Goal: Information Seeking & Learning: Find specific fact

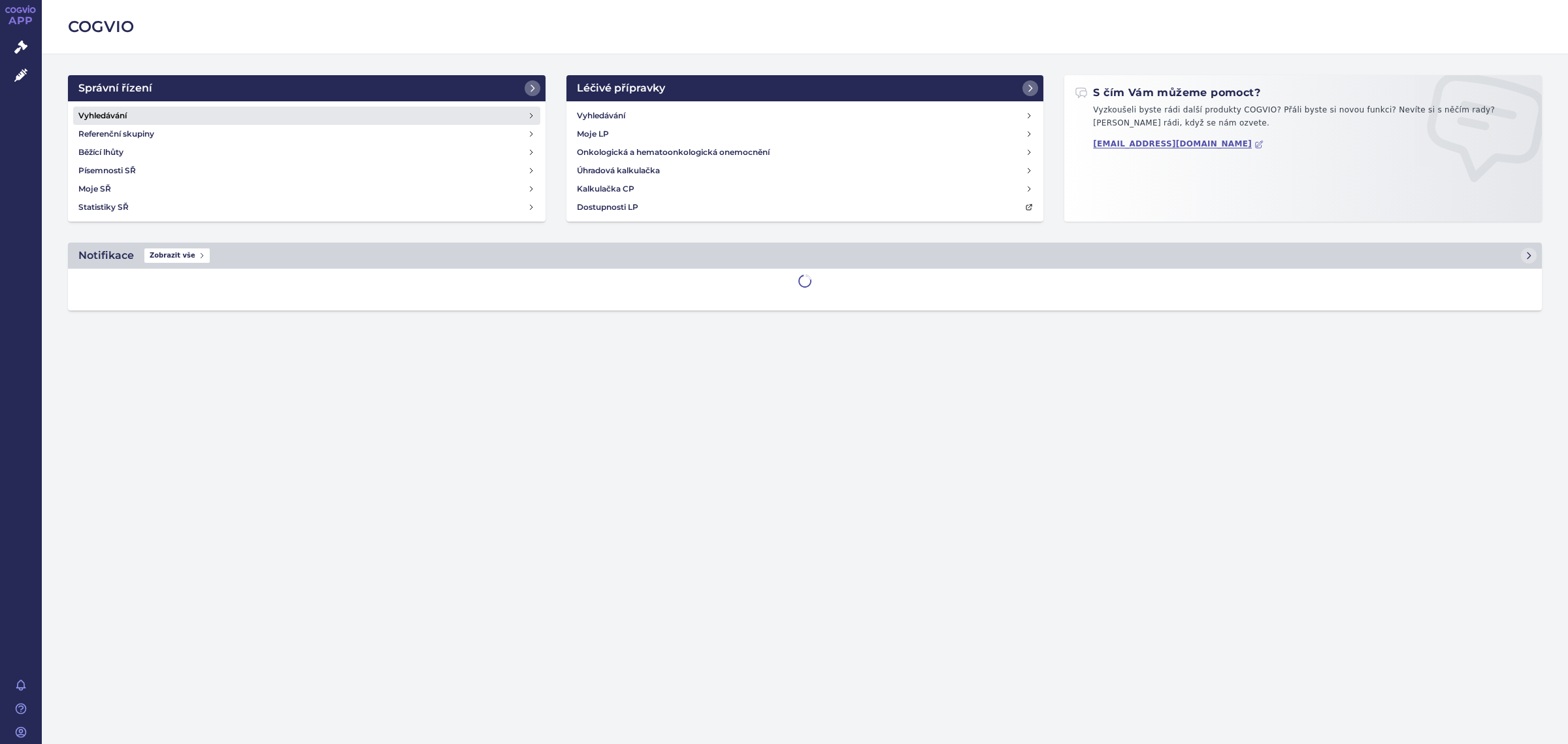
click at [156, 106] on link "Vyhledávání" at bounding box center [307, 115] width 467 height 18
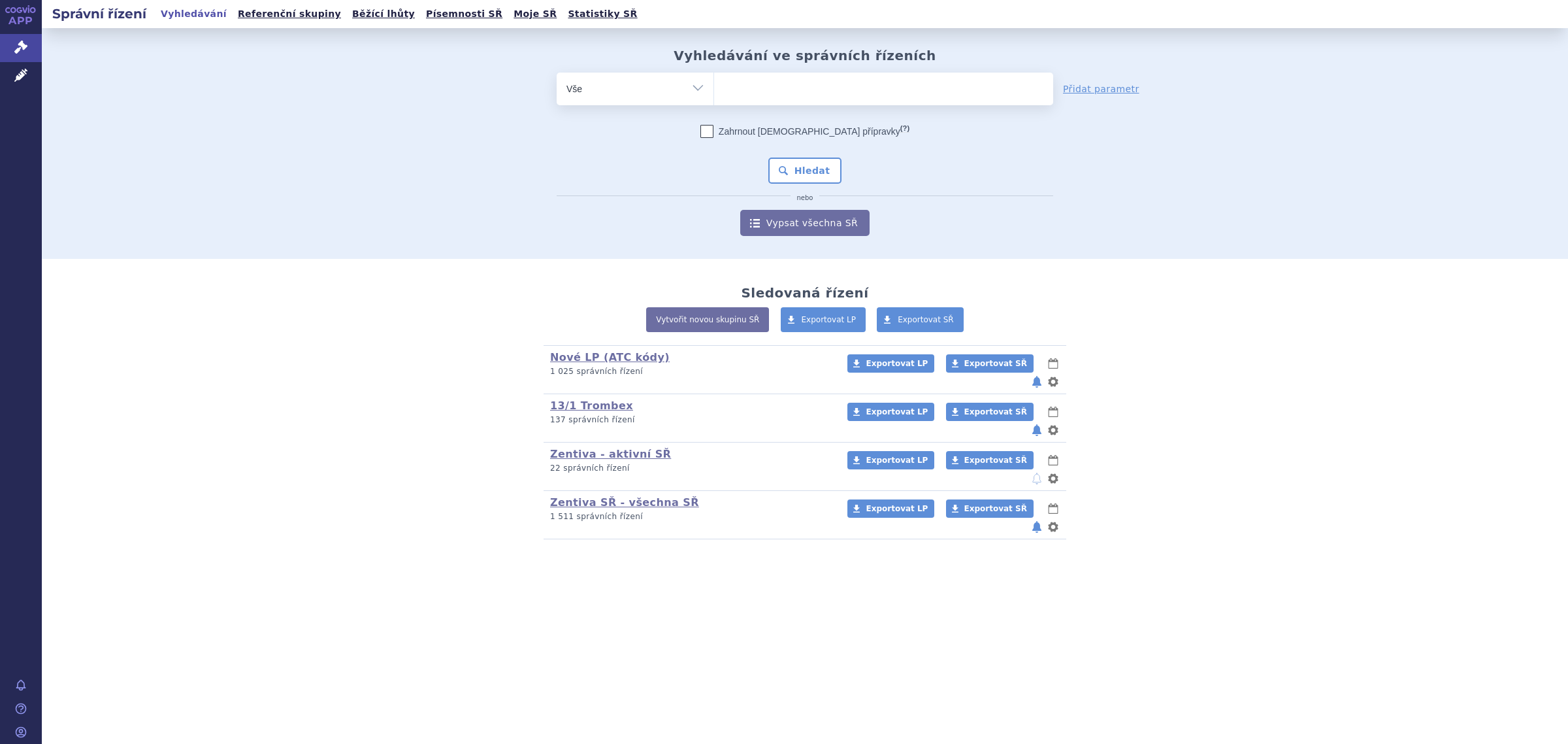
click at [641, 82] on select "Vše Spisová značka Typ SŘ Přípravek/SUKL kód Účastník/Držitel" at bounding box center [635, 87] width 157 height 30
select select "filter-atc-group"
click at [556, 73] on select "Vše Spisová značka Typ SŘ Přípravek/SUKL kód Účastník/Držitel" at bounding box center [635, 87] width 157 height 30
click at [768, 99] on ul at bounding box center [883, 86] width 339 height 27
click at [714, 99] on select at bounding box center [713, 88] width 1 height 33
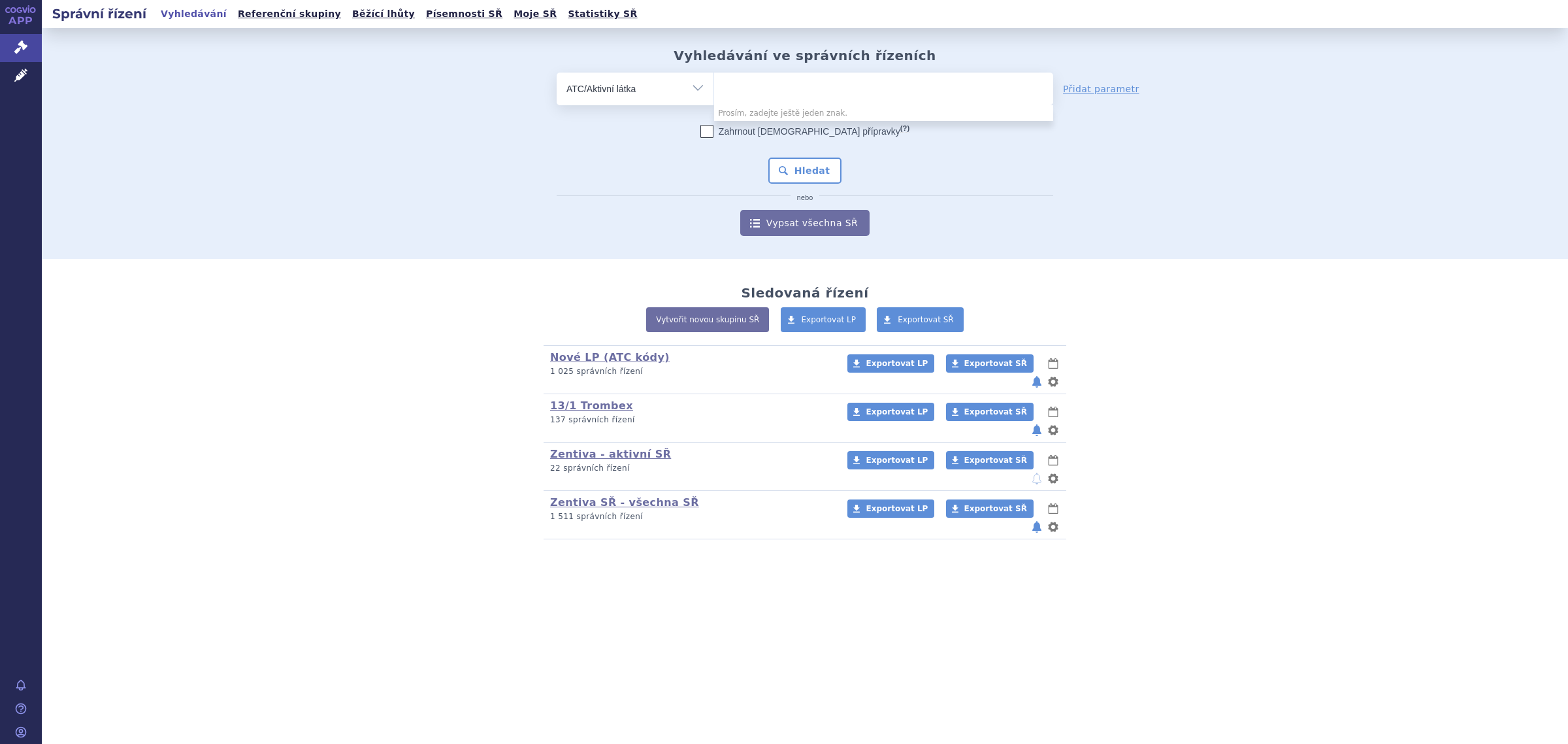
paste input "L01EL01"
type input "L01EL01"
select select "L01EL01"
click at [815, 174] on button "Hledat" at bounding box center [805, 171] width 74 height 26
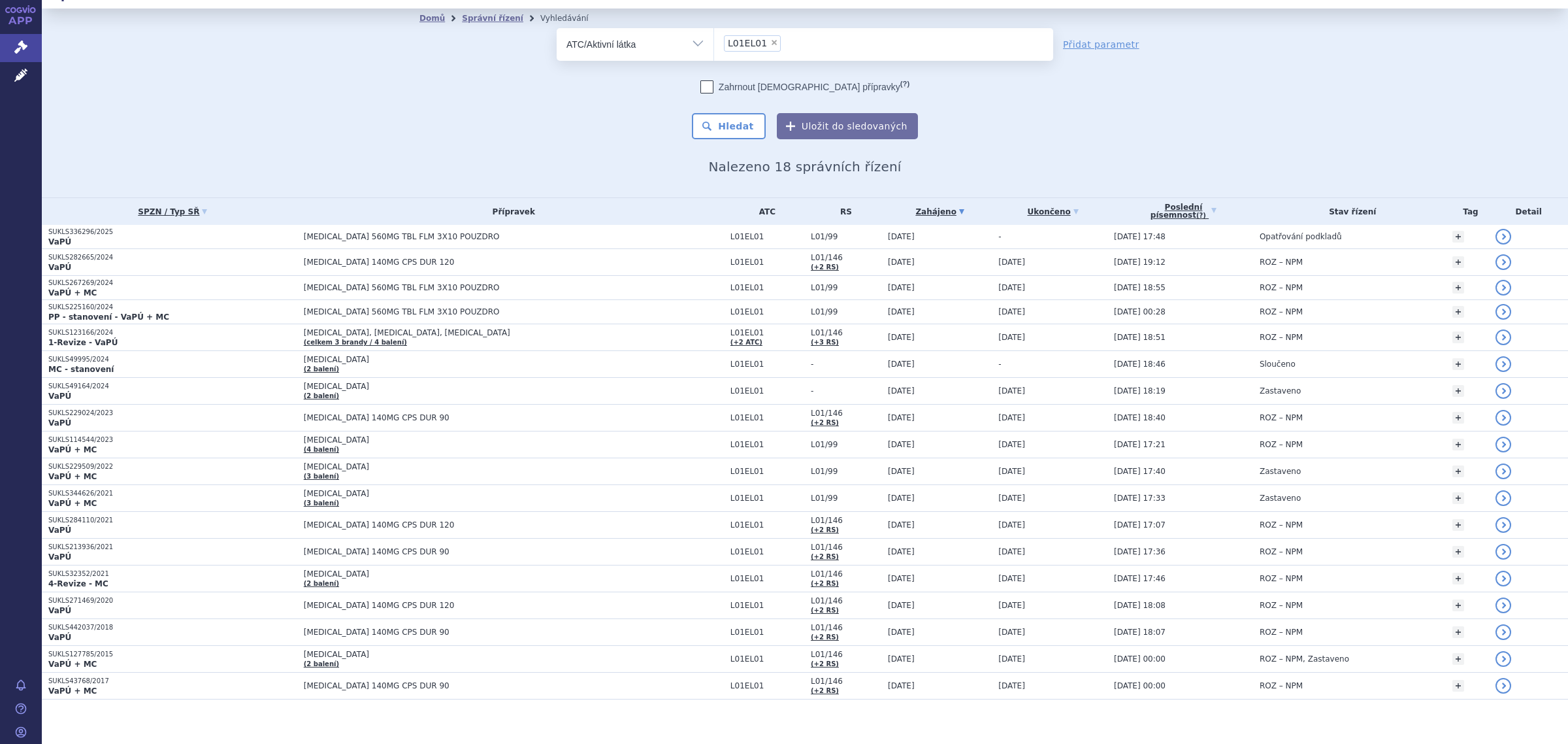
scroll to position [30, 0]
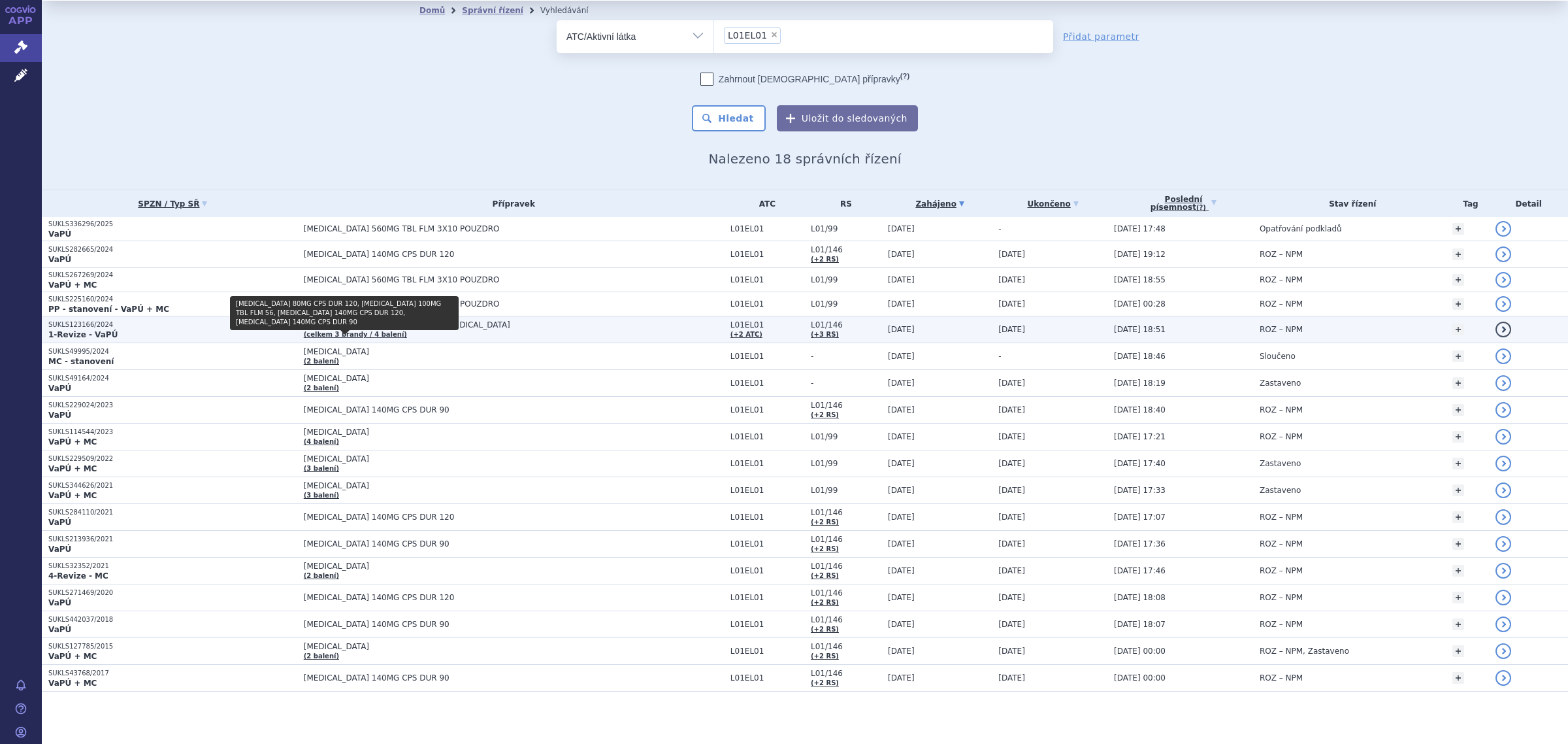
click at [351, 331] on link "(celkem 3 brandy / 4 balení)" at bounding box center [355, 334] width 103 height 7
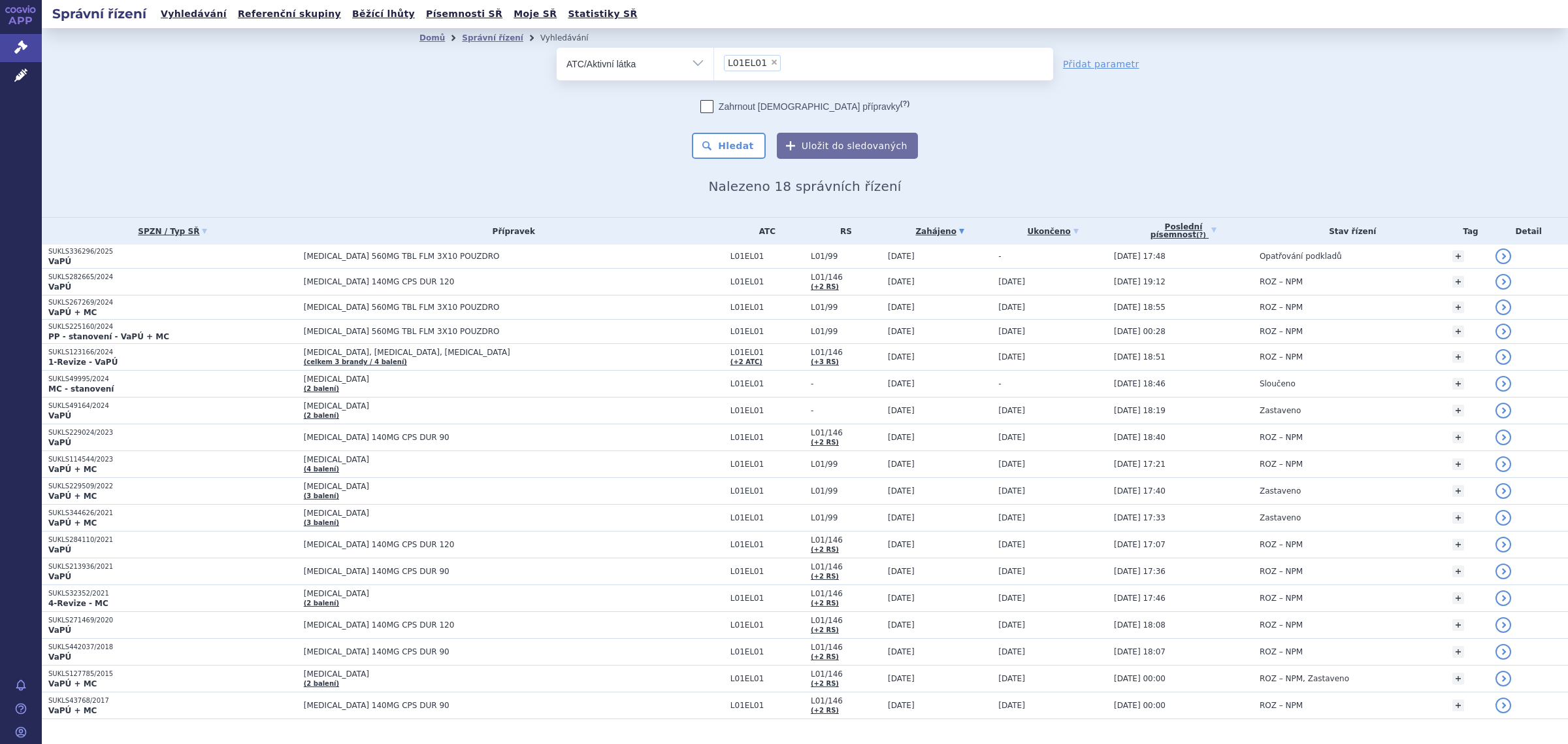
click at [770, 63] on span "×" at bounding box center [774, 63] width 8 height 8
click at [714, 63] on select "L01EL01" at bounding box center [713, 64] width 1 height 33
select select
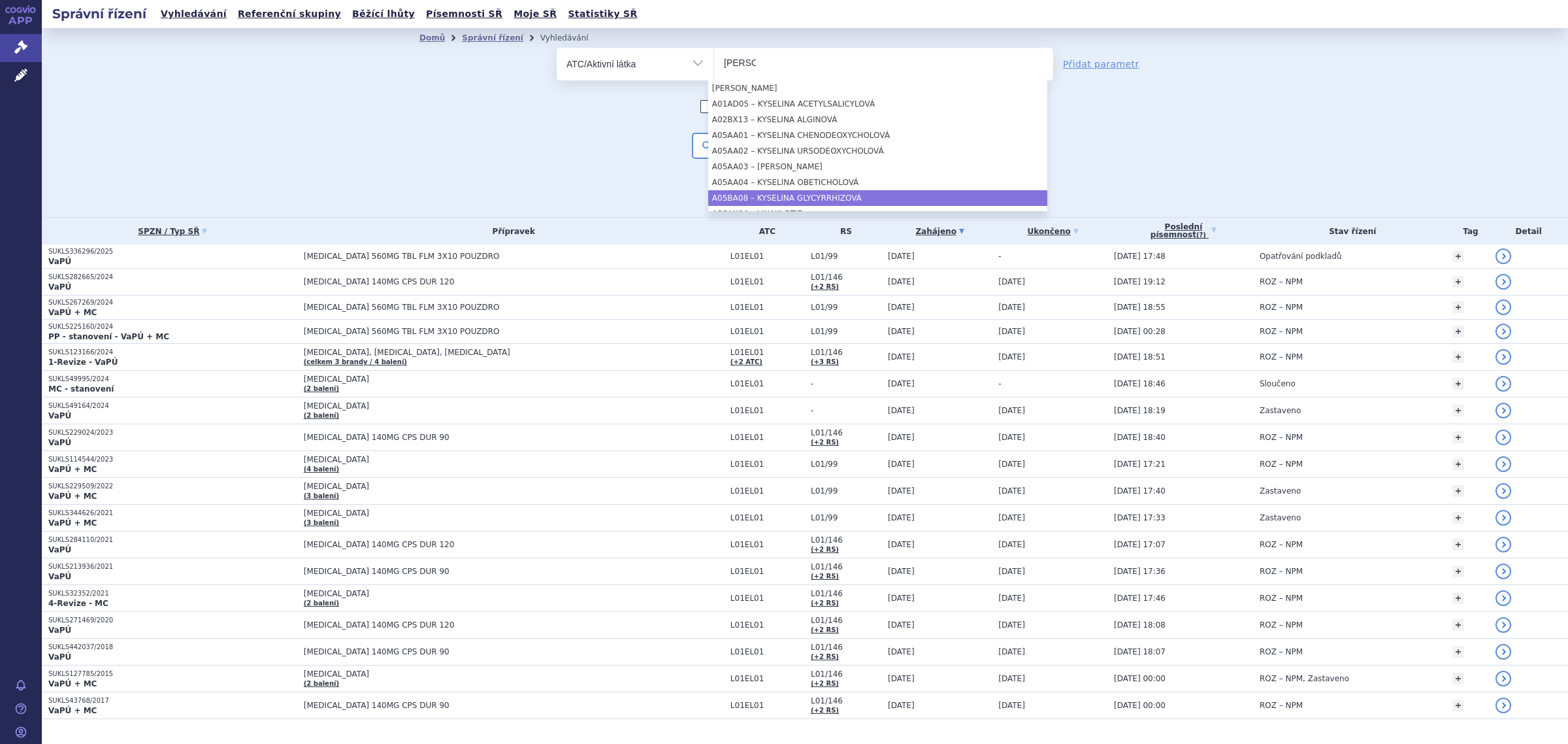
type input "lina"
select select "A05BA08"
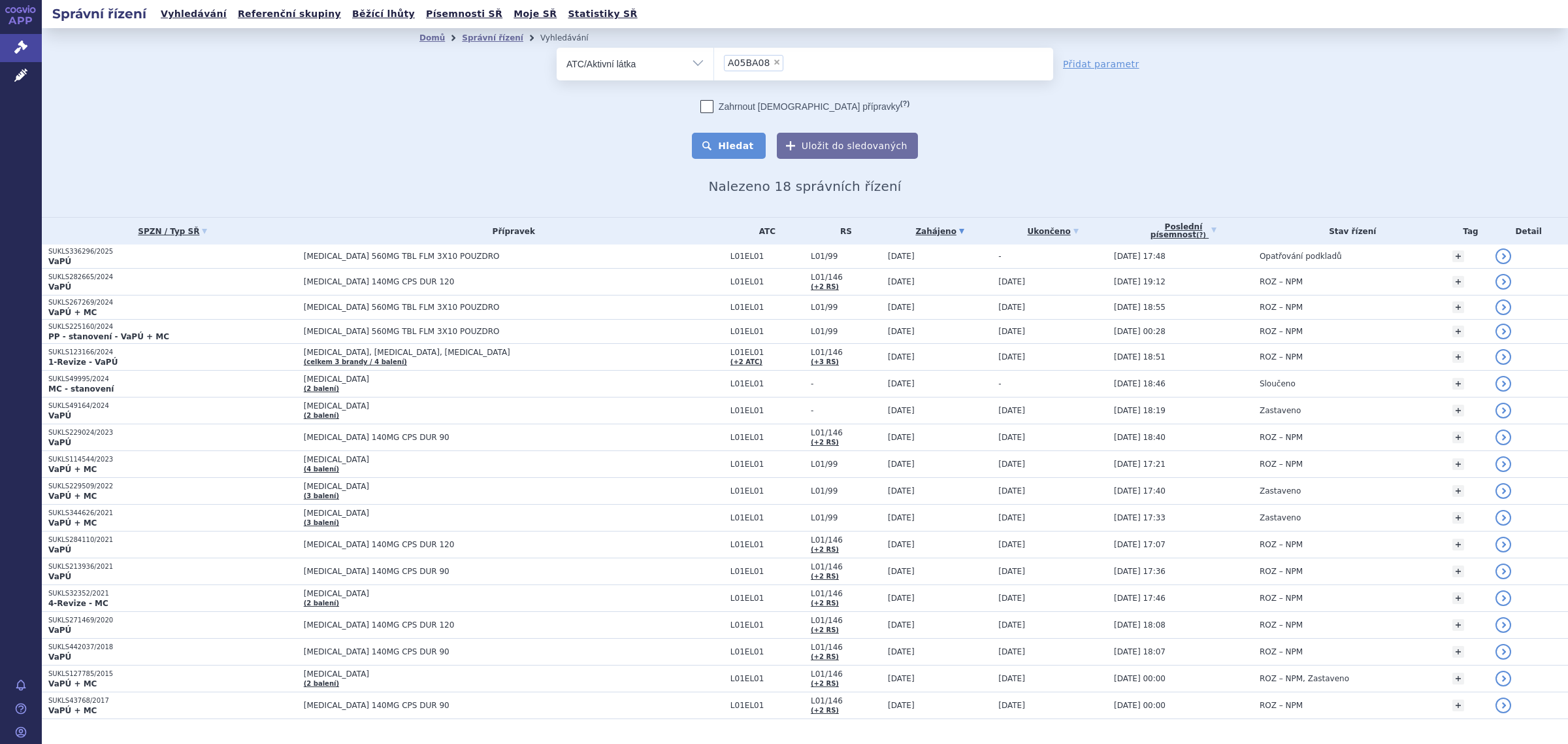
click at [713, 144] on button "Hledat" at bounding box center [729, 146] width 74 height 26
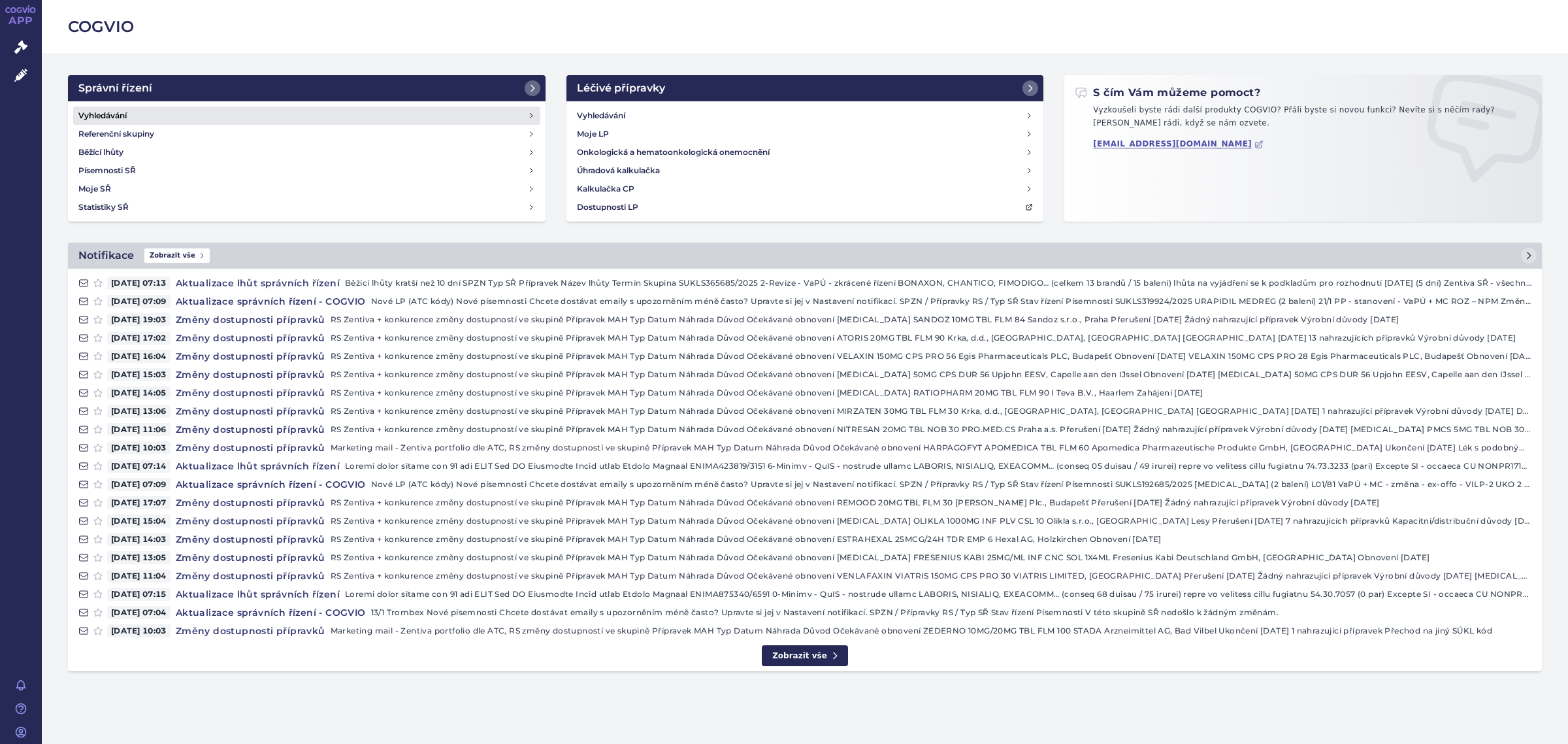
click at [136, 115] on link "Vyhledávání" at bounding box center [307, 115] width 467 height 18
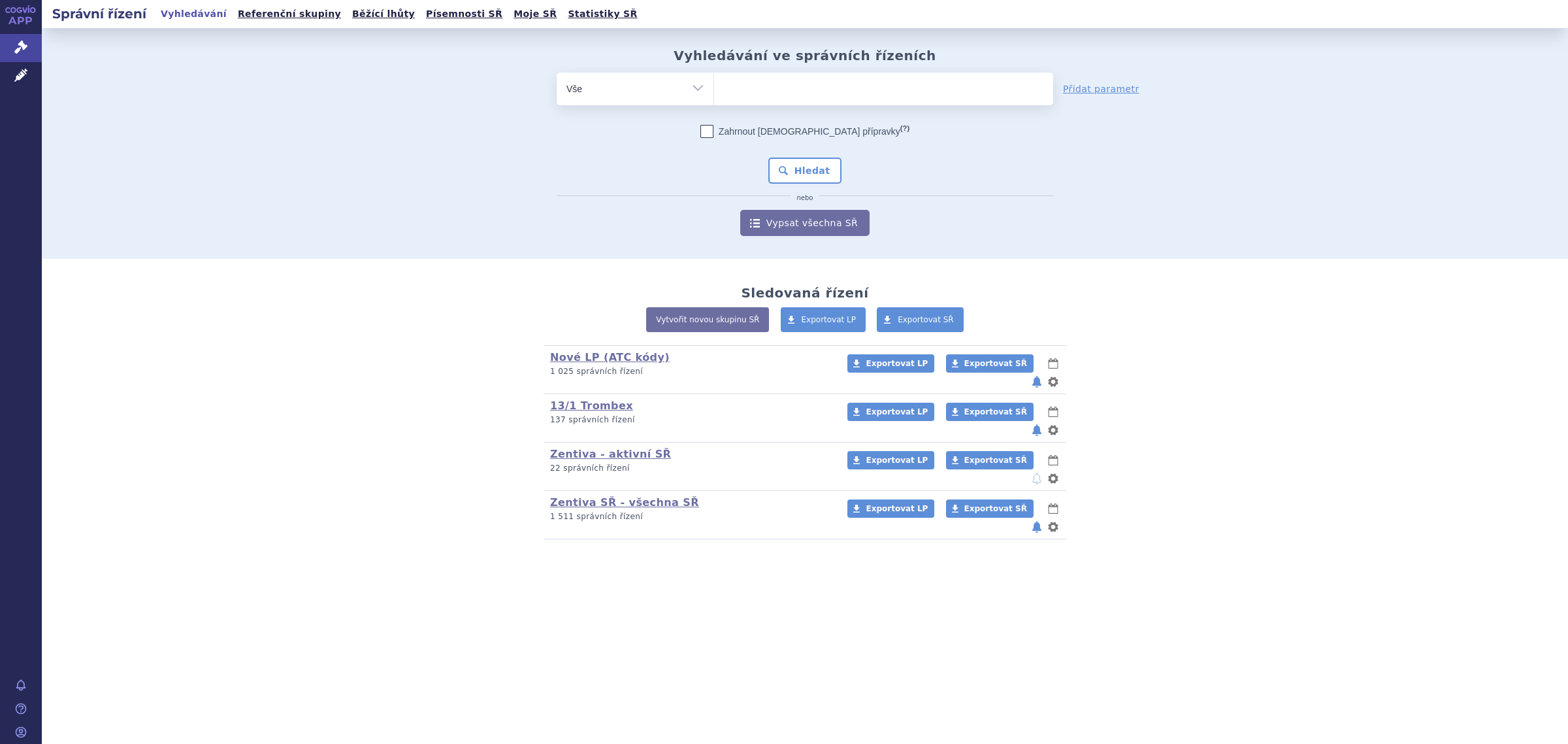
click at [805, 85] on ul at bounding box center [883, 86] width 339 height 27
click at [714, 85] on select at bounding box center [713, 88] width 1 height 33
type input "imb"
type input "imbr"
type input "imbru"
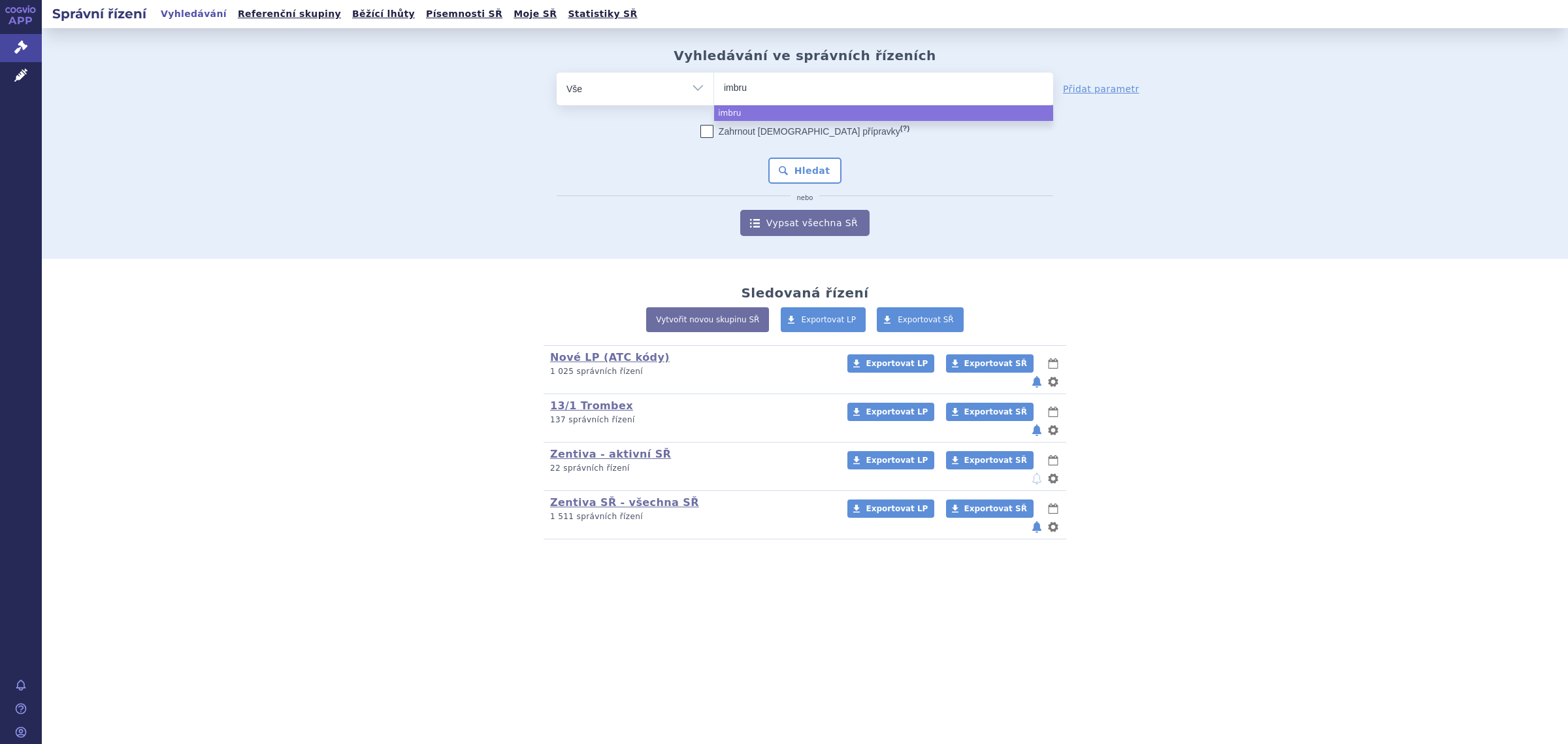
type input "imbruv"
type input "imbruvi"
type input "imbruvica"
select select "imbruvica"
click at [824, 162] on button "Hledat" at bounding box center [805, 171] width 74 height 26
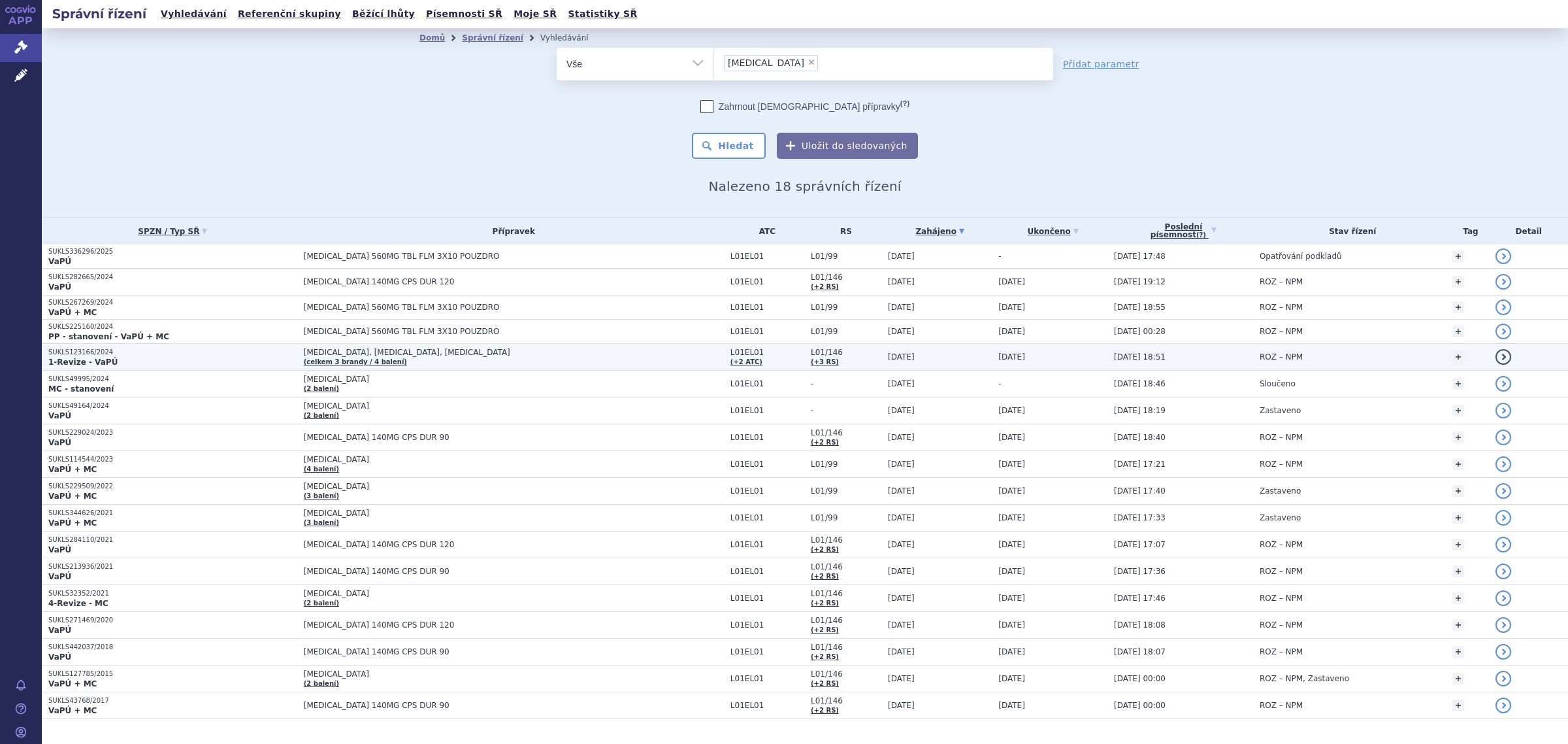
click at [387, 360] on link "(celkem 3 brandy / 4 balení)" at bounding box center [355, 361] width 103 height 7
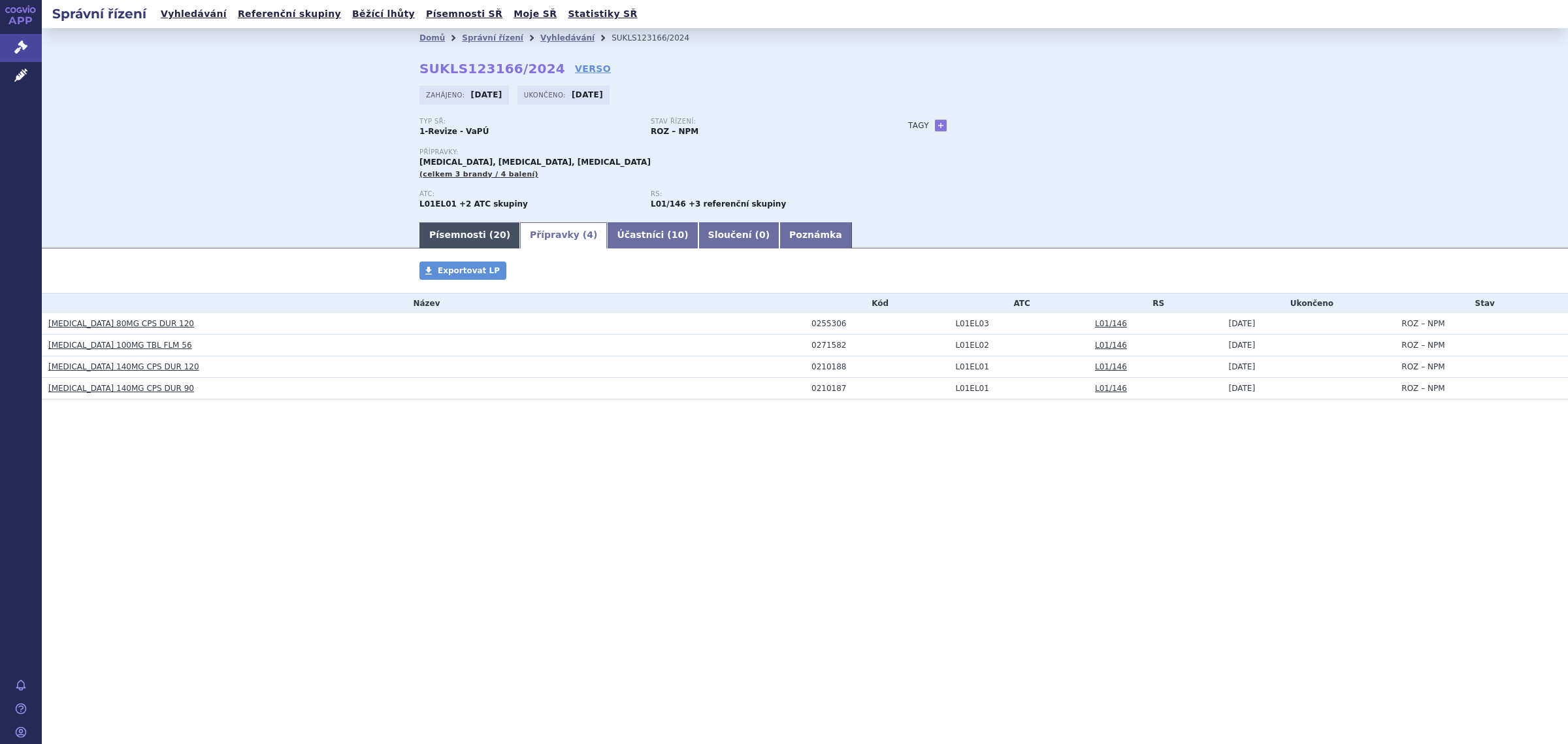
click at [441, 229] on link "Písemnosti ( 20 )" at bounding box center [470, 235] width 101 height 26
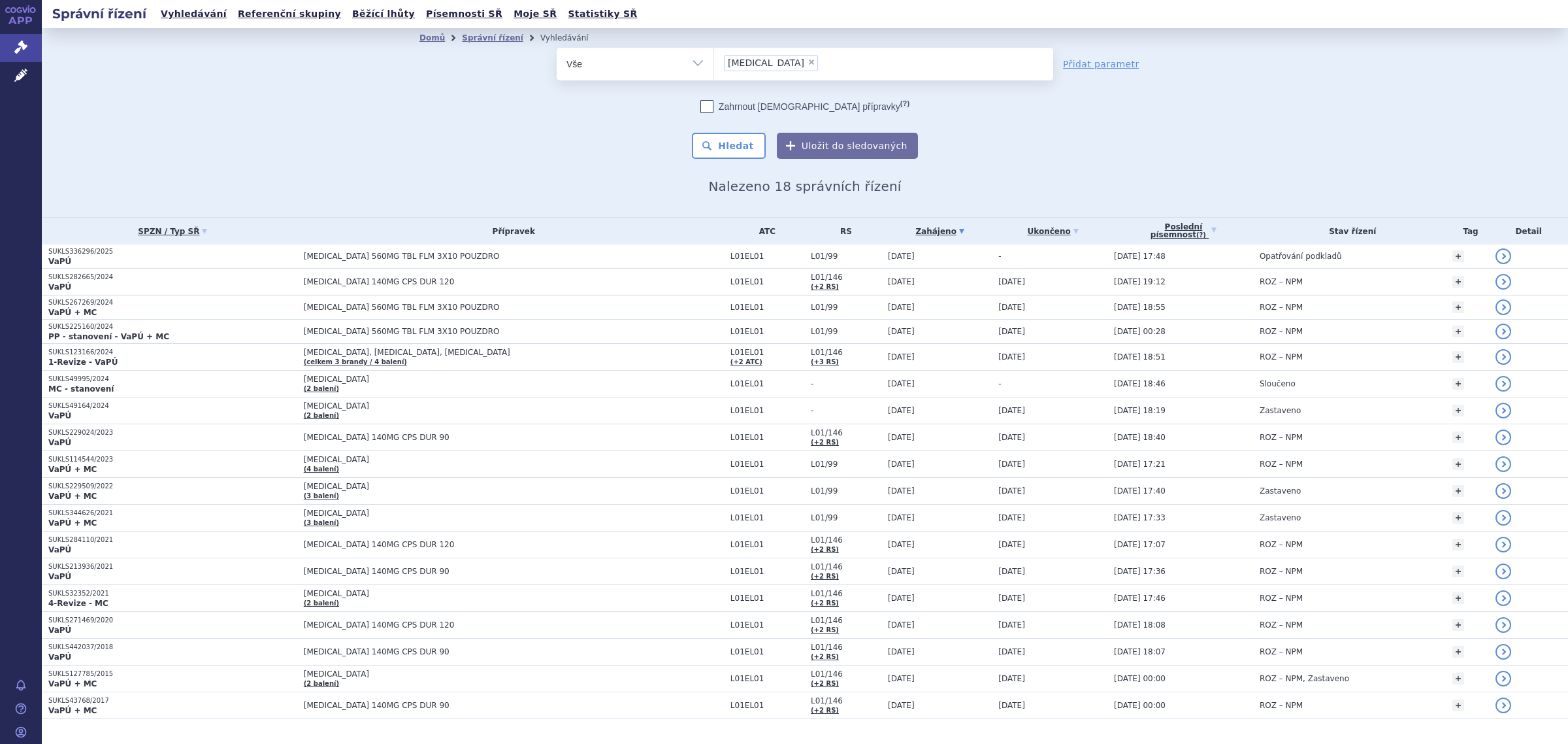
click at [808, 62] on span "×" at bounding box center [812, 63] width 8 height 8
click at [714, 62] on select "imbruvica" at bounding box center [713, 64] width 1 height 33
select select
click at [654, 76] on select "Vše Spisová značka Typ SŘ Přípravek/SUKL kód Účastník/Držitel" at bounding box center [635, 63] width 157 height 30
select select "filter-atc-group"
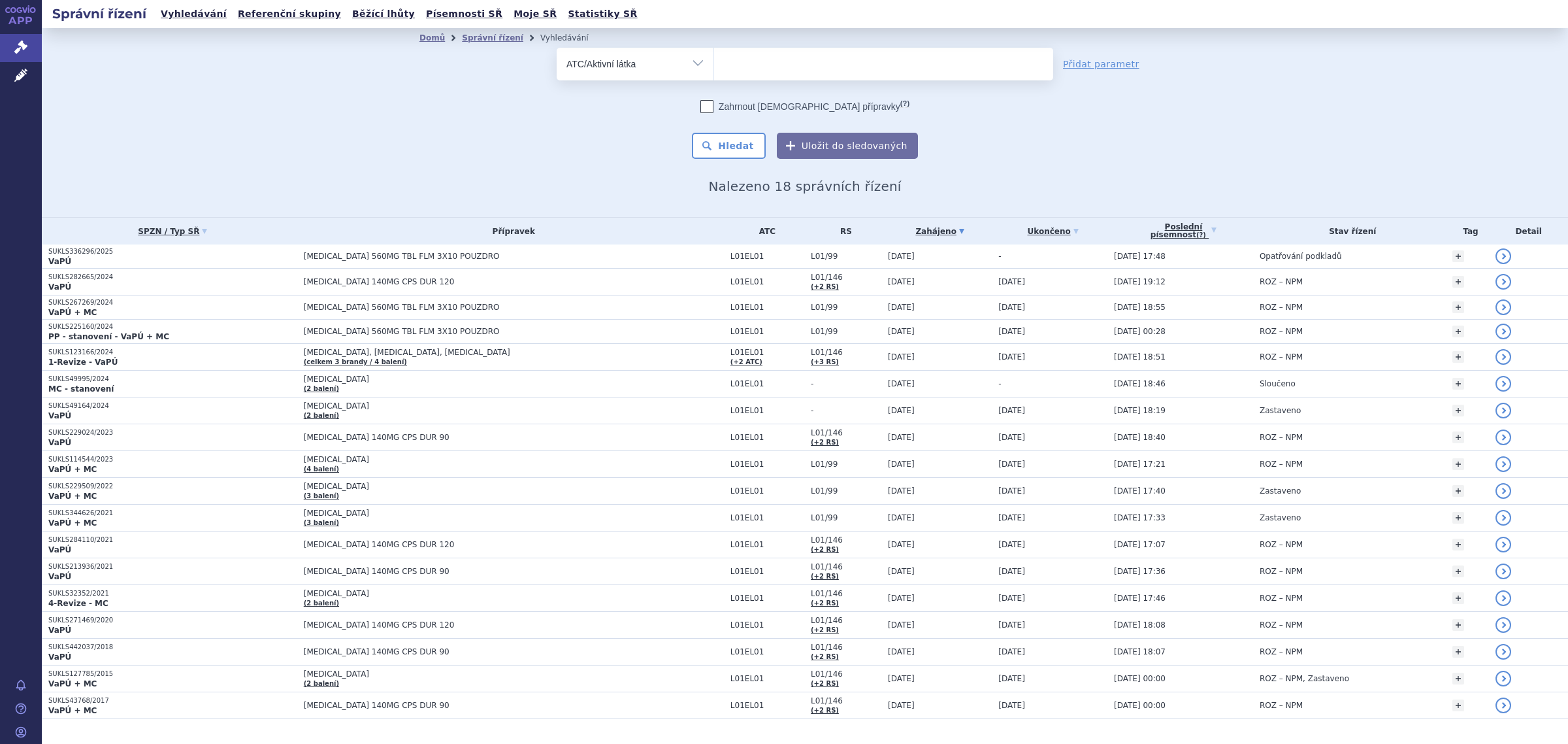
click at [556, 48] on select "Vše Spisová značka Typ SŘ Přípravek/SUKL kód Účastník/Držitel" at bounding box center [635, 63] width 157 height 30
click at [763, 62] on ul at bounding box center [883, 61] width 339 height 27
click at [714, 62] on select at bounding box center [713, 64] width 1 height 33
type input "ninte"
select select "L01EX09"
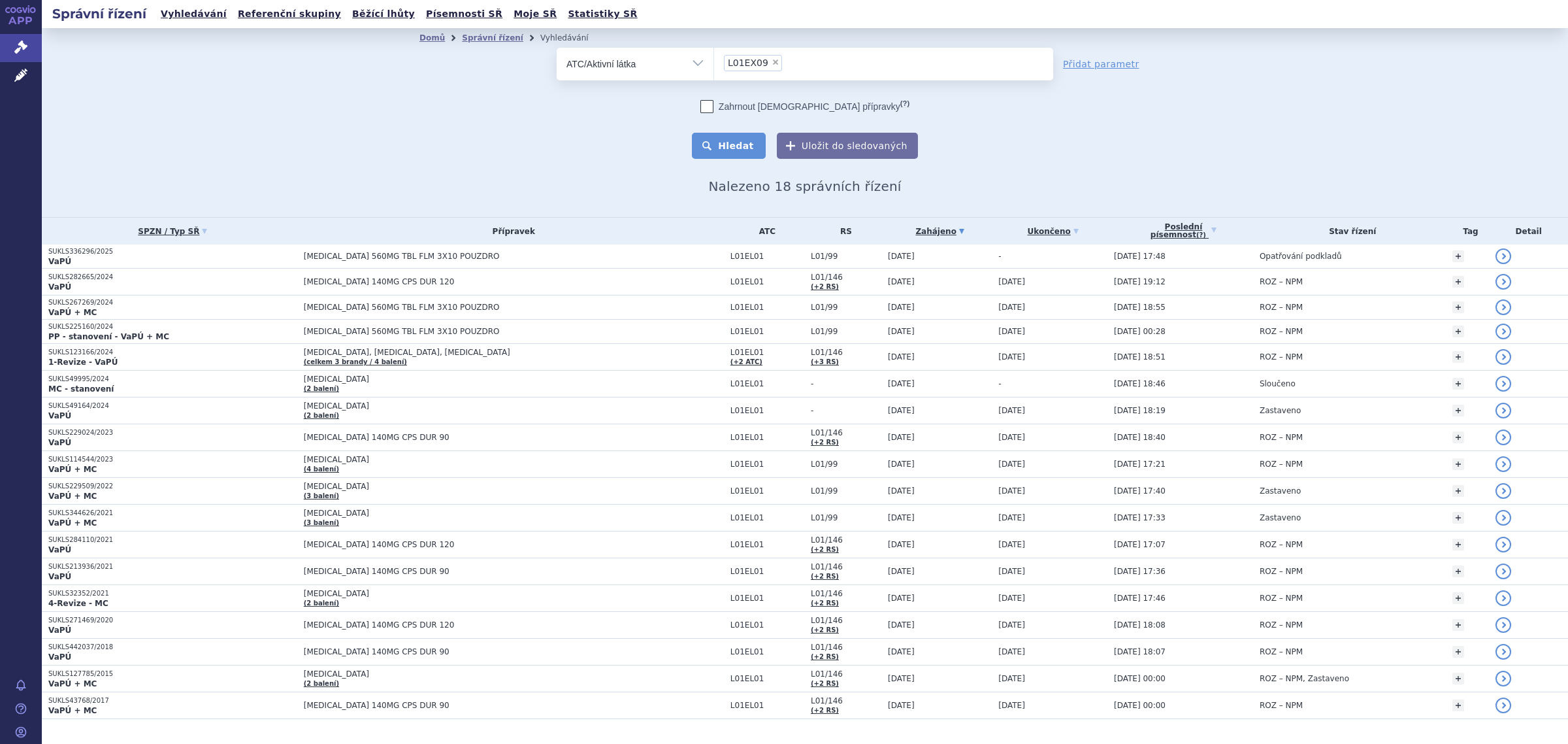
click at [733, 139] on button "Hledat" at bounding box center [729, 146] width 74 height 26
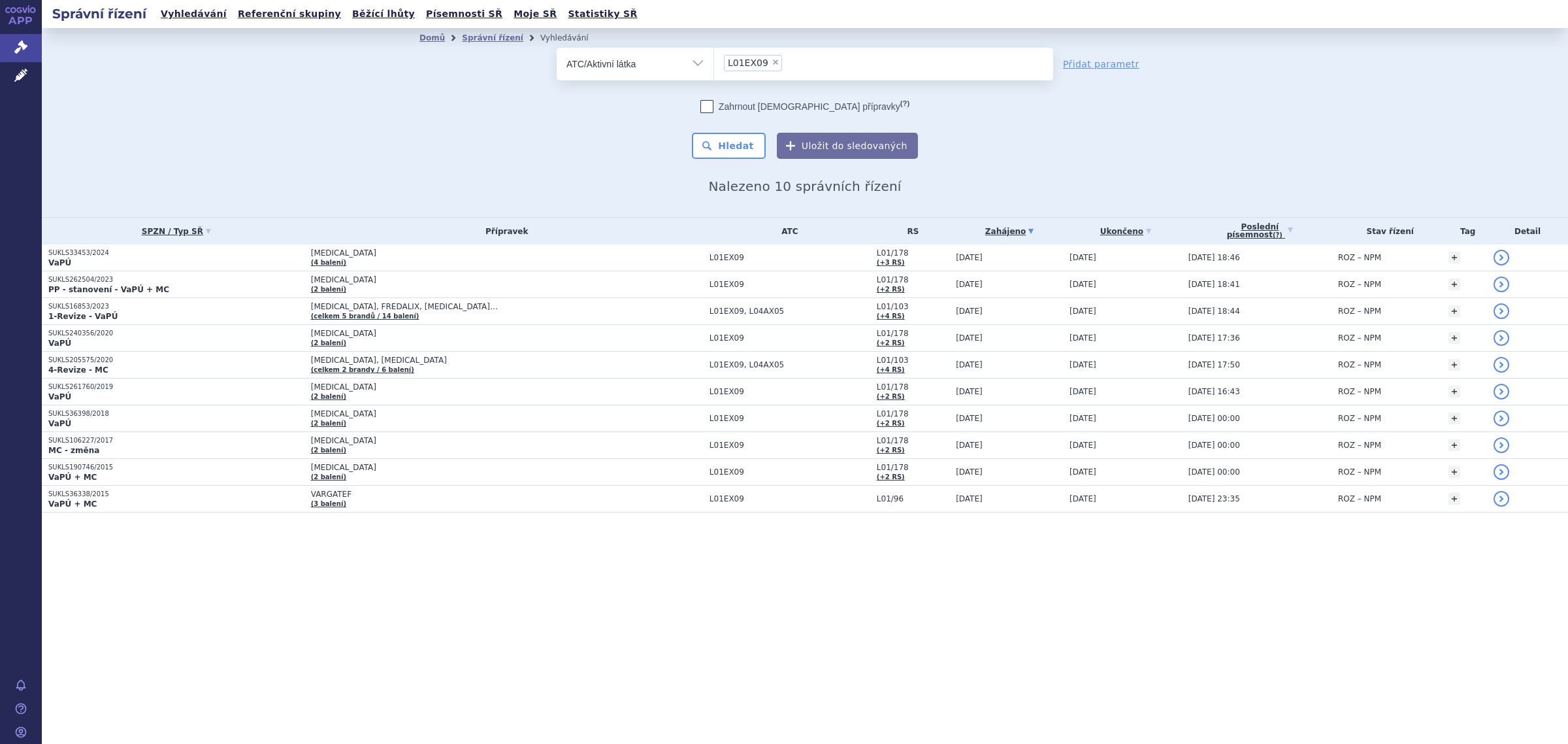
click at [772, 64] on span "×" at bounding box center [776, 63] width 8 height 8
click at [714, 64] on select "L01EX09" at bounding box center [713, 64] width 1 height 33
select select
type input "[MEDICAL_DATA]"
select select "[MEDICAL_DATA]"
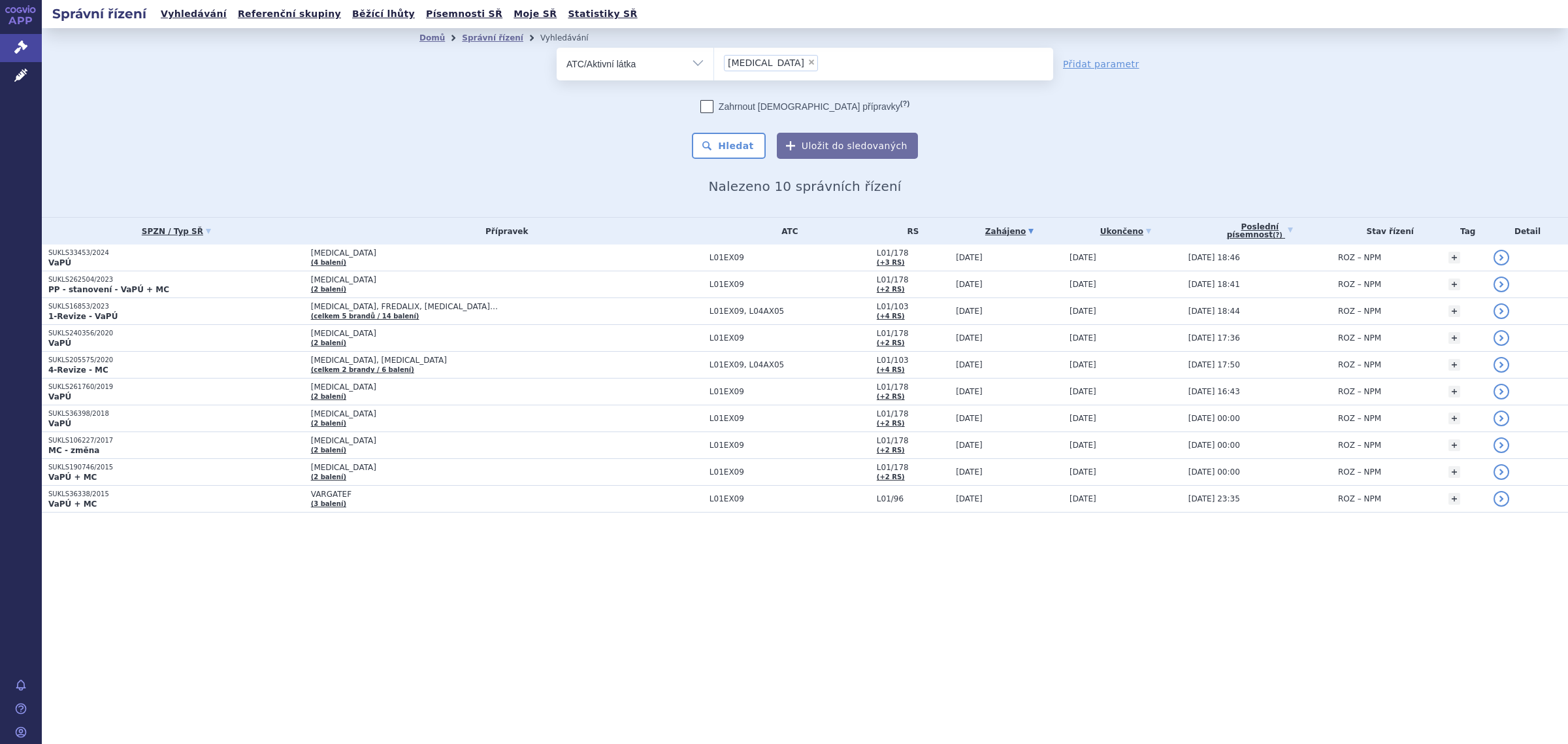
click at [808, 59] on span "×" at bounding box center [812, 63] width 8 height 8
click at [714, 59] on select "[MEDICAL_DATA]" at bounding box center [713, 64] width 1 height 33
select select
type input "p"
type input "palbo"
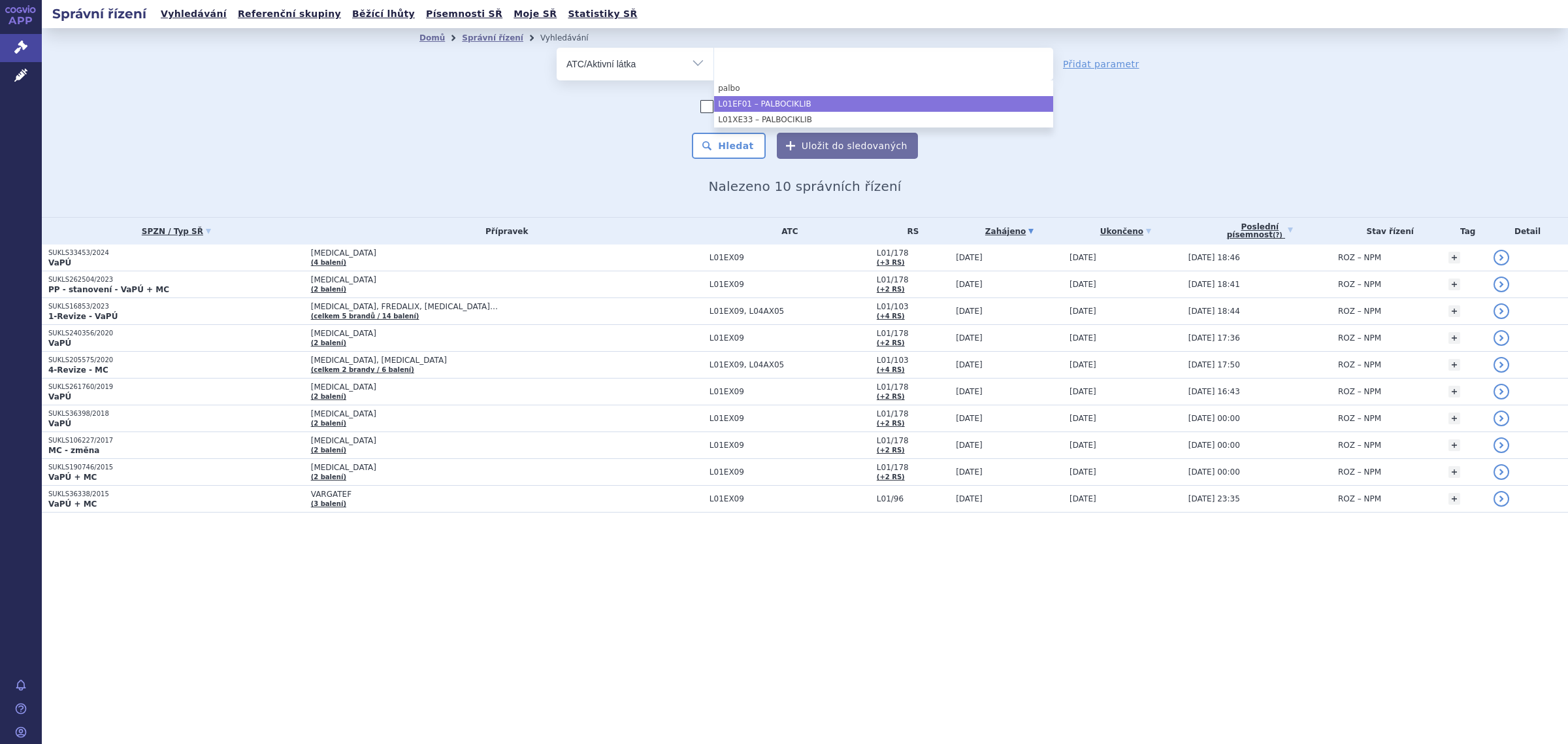
select select "L01EF01"
click at [743, 145] on button "Hledat" at bounding box center [729, 146] width 74 height 26
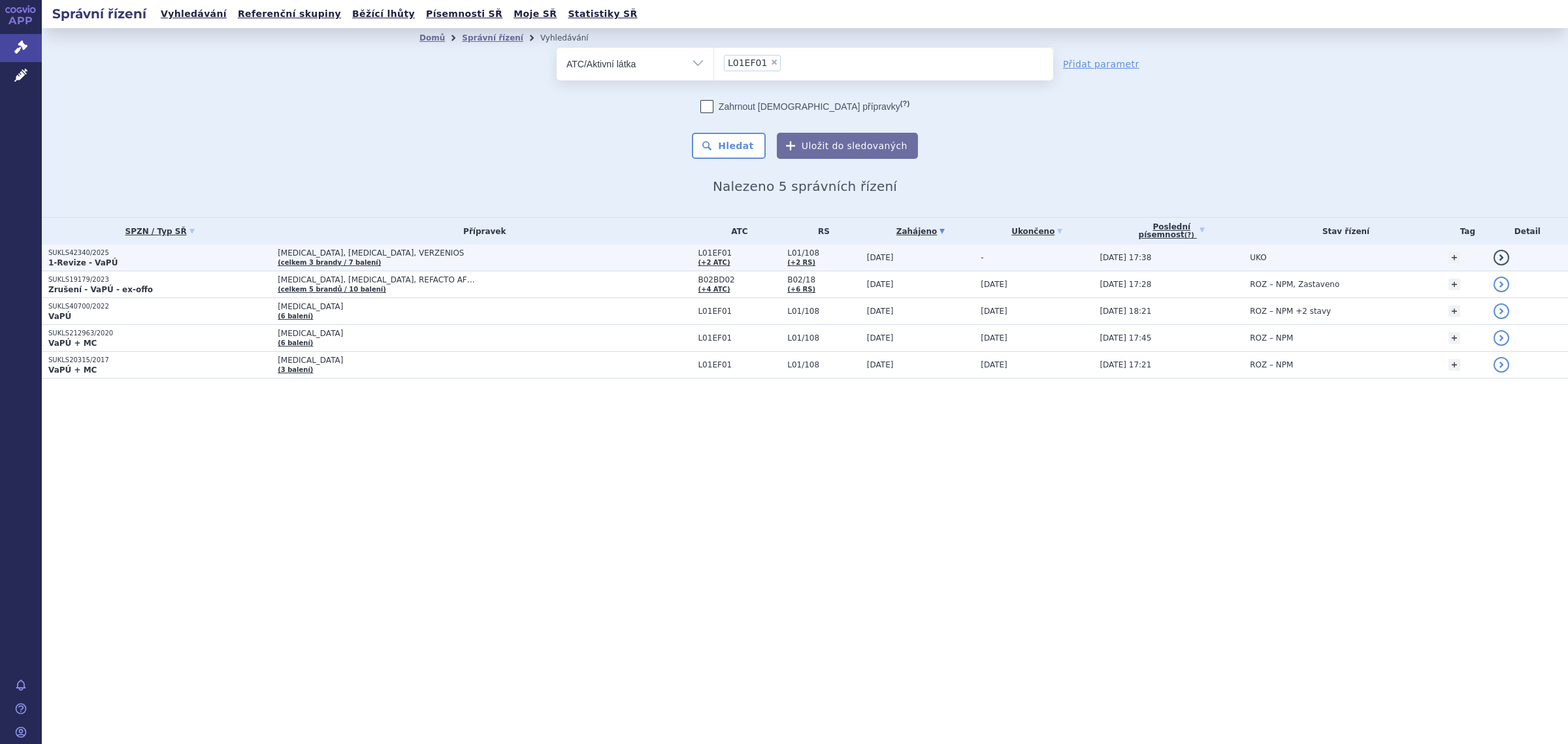
click at [340, 248] on span "[MEDICAL_DATA], [MEDICAL_DATA], VERZENIOS" at bounding box center [441, 252] width 326 height 9
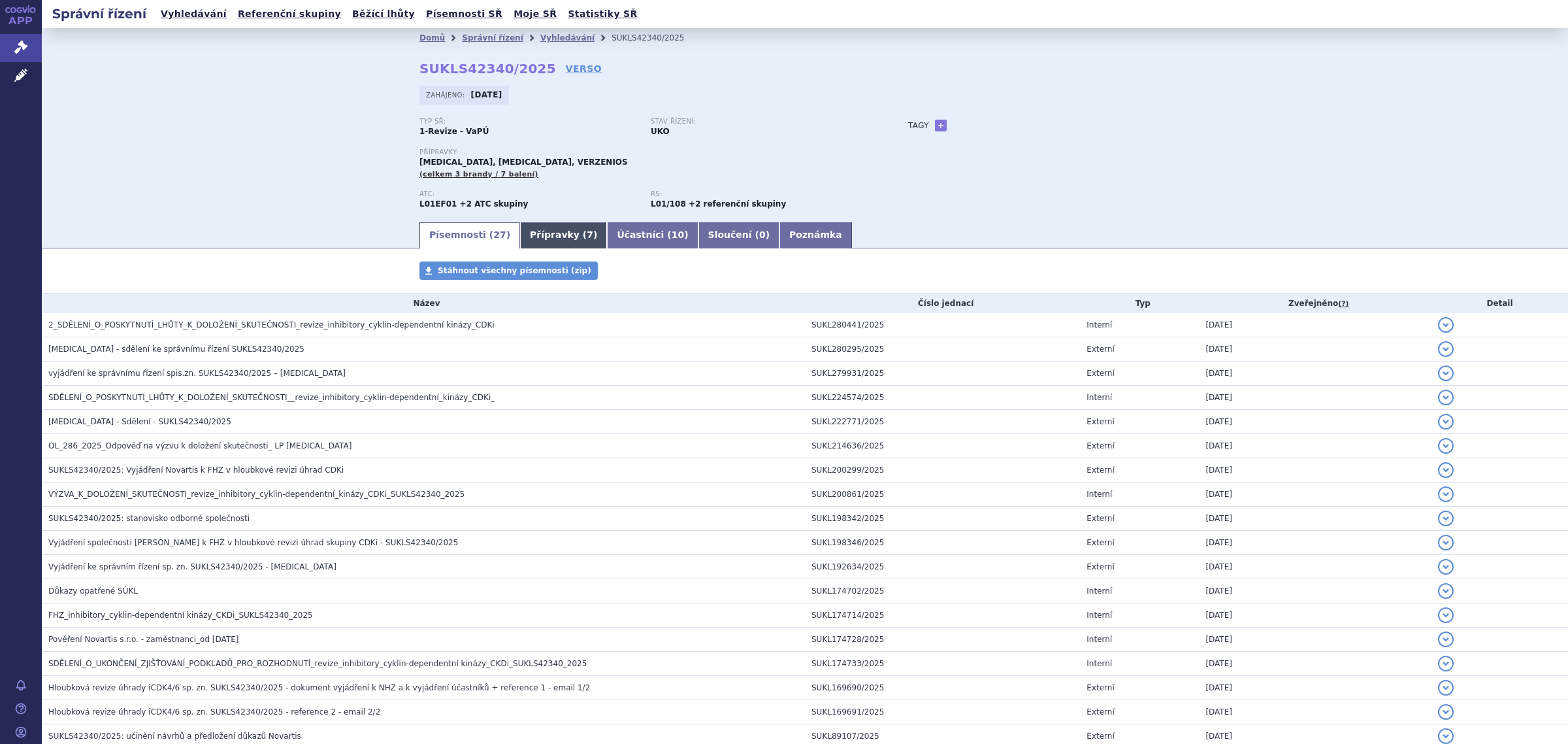
click at [531, 229] on link "Přípravky ( 7 )" at bounding box center [563, 235] width 87 height 26
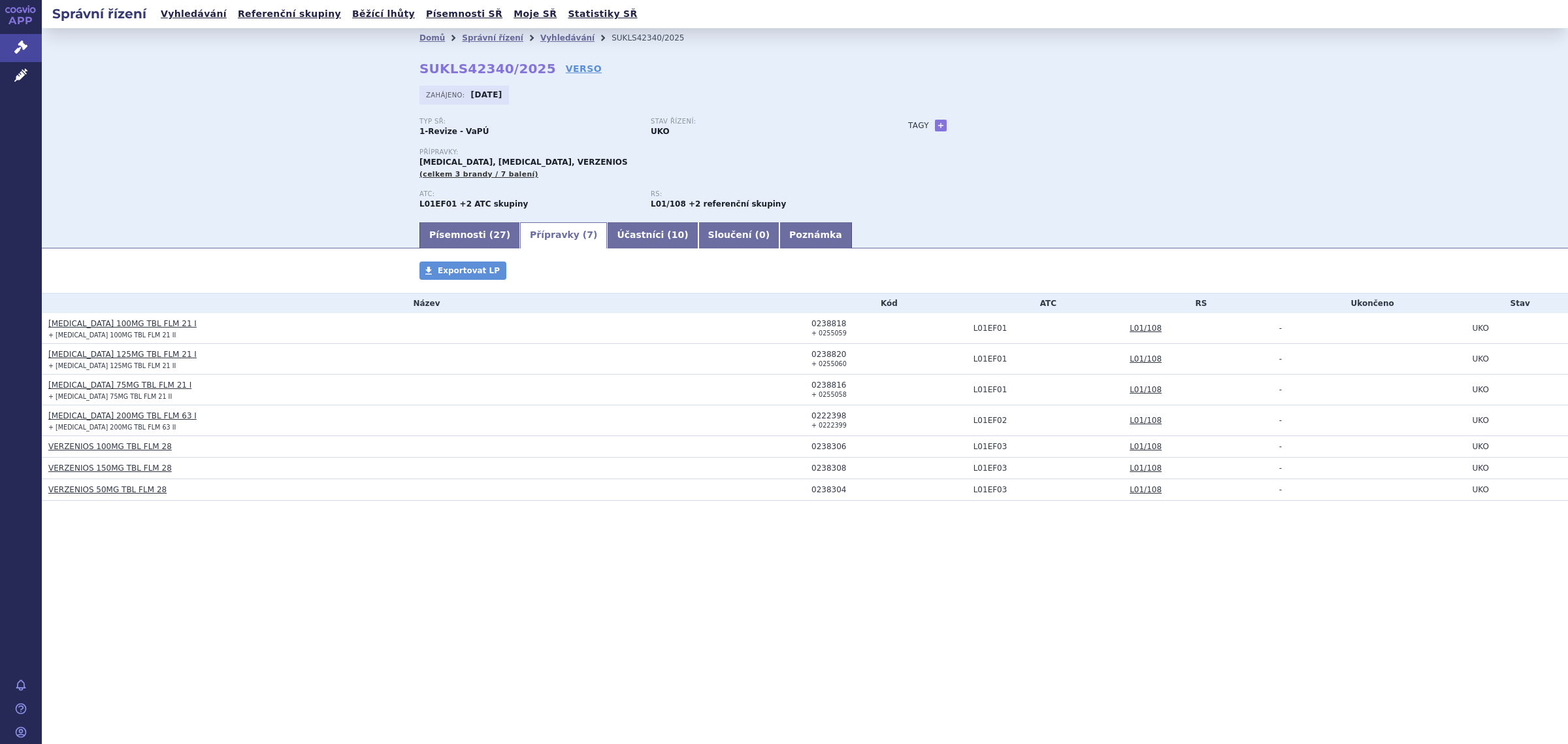
drag, startPoint x: 1035, startPoint y: 360, endPoint x: 954, endPoint y: 350, distance: 81.6
click at [1017, 360] on td "L01EF01" at bounding box center [1045, 359] width 156 height 31
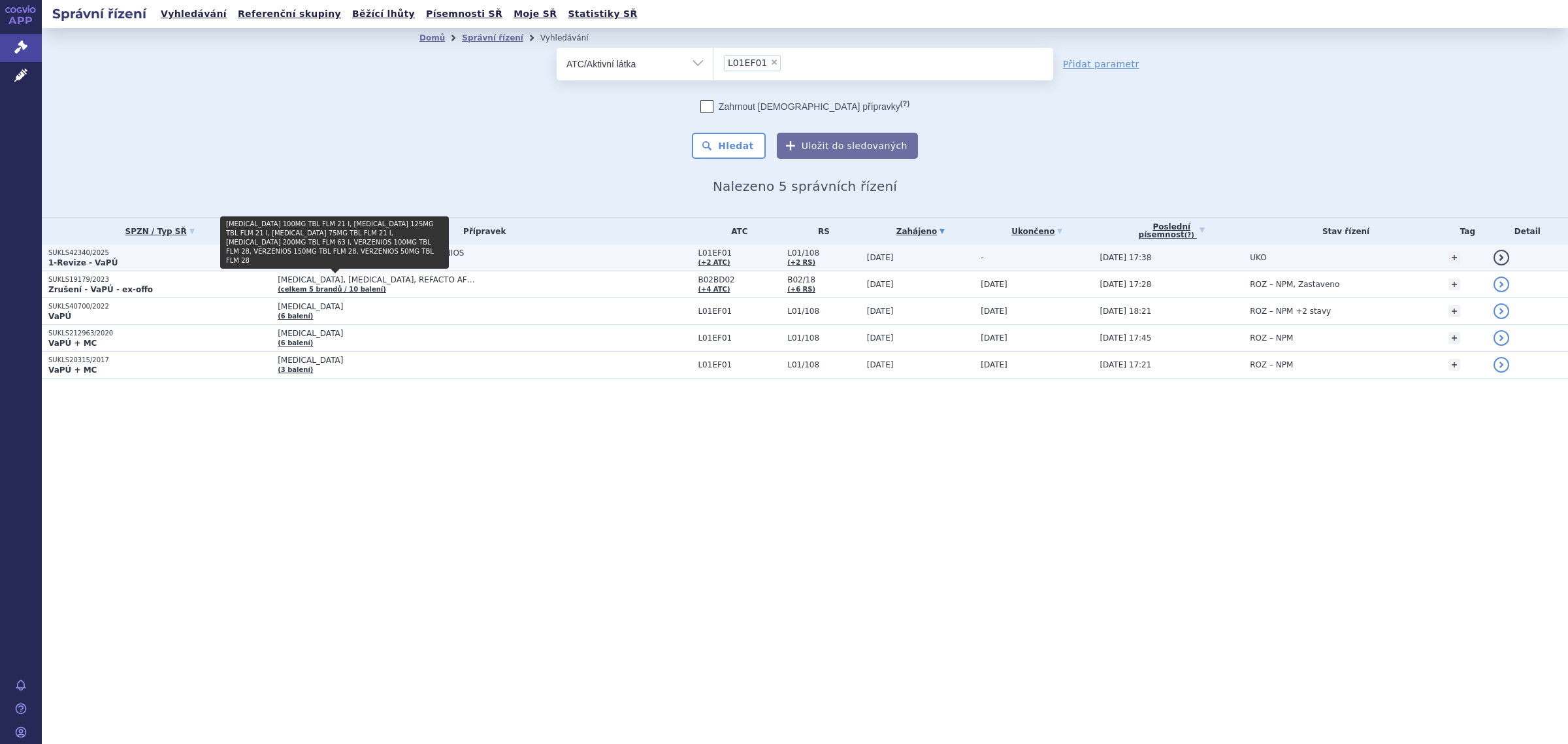
click at [373, 259] on link "(celkem 3 brandy / 7 balení)" at bounding box center [329, 262] width 103 height 7
click at [358, 251] on span "[MEDICAL_DATA], [MEDICAL_DATA], VERZENIOS" at bounding box center [441, 252] width 326 height 9
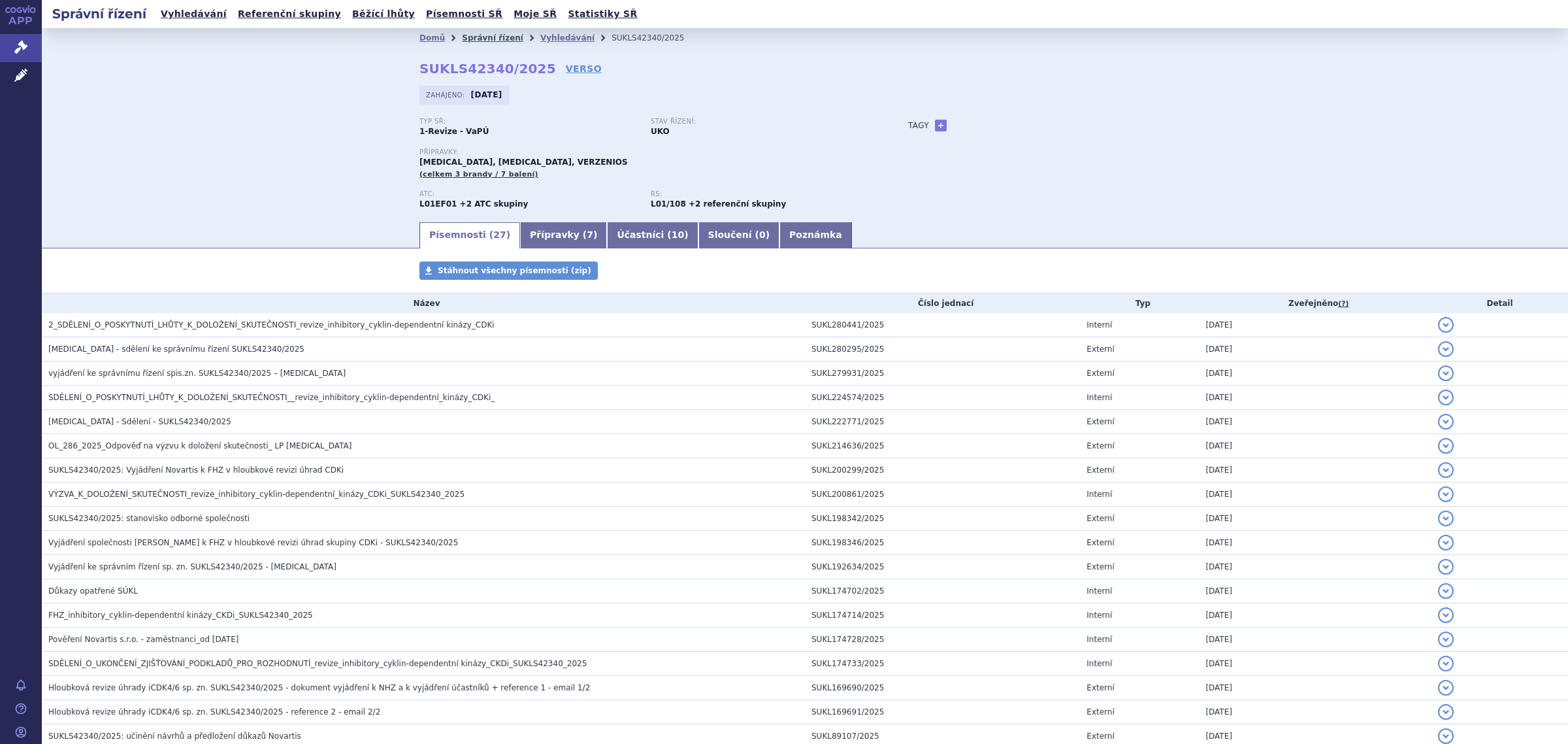
click at [474, 40] on link "Správní řízení" at bounding box center [492, 37] width 61 height 9
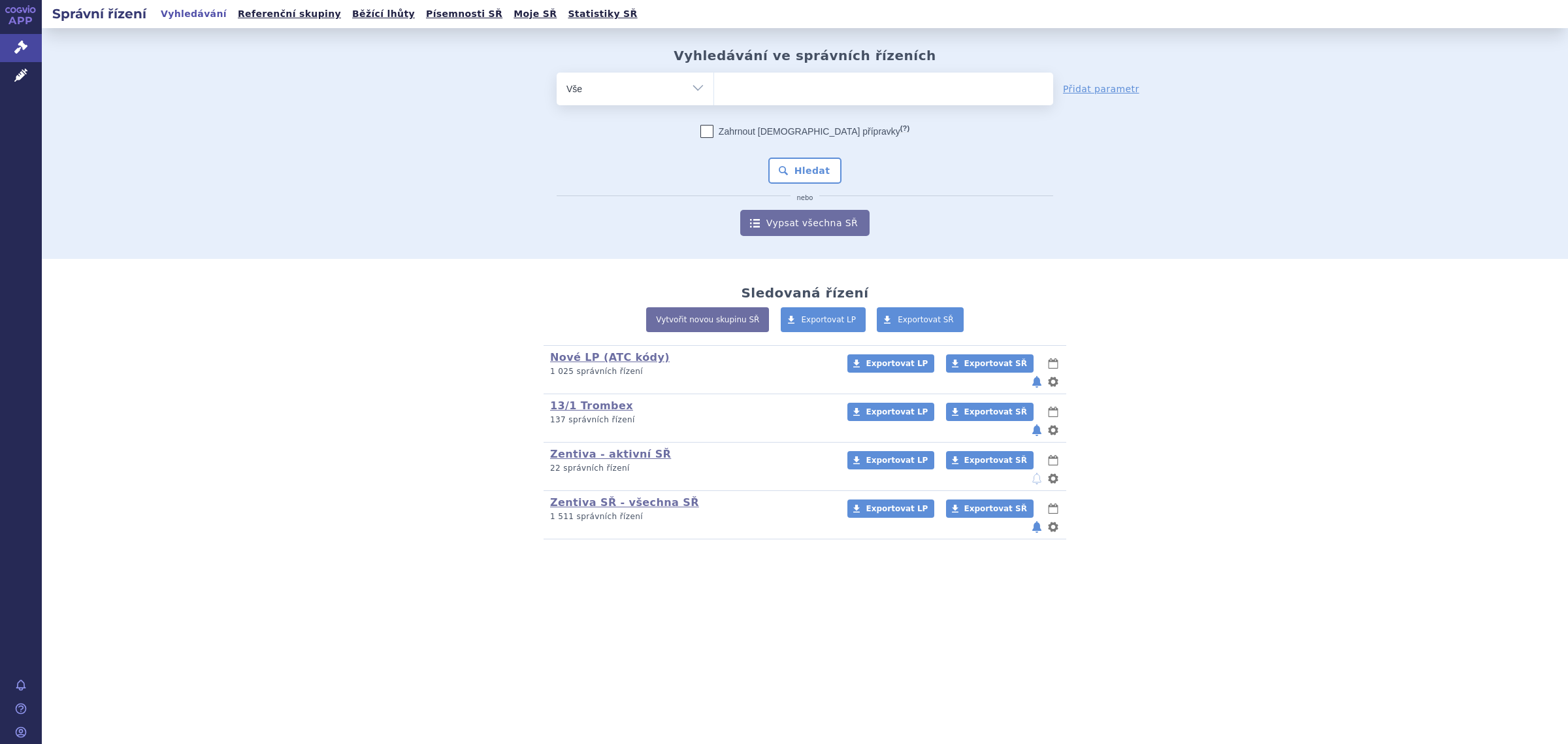
type input "[MEDICAL_DATA]"
select select "[MEDICAL_DATA]"
click at [830, 161] on button "Hledat" at bounding box center [805, 171] width 74 height 26
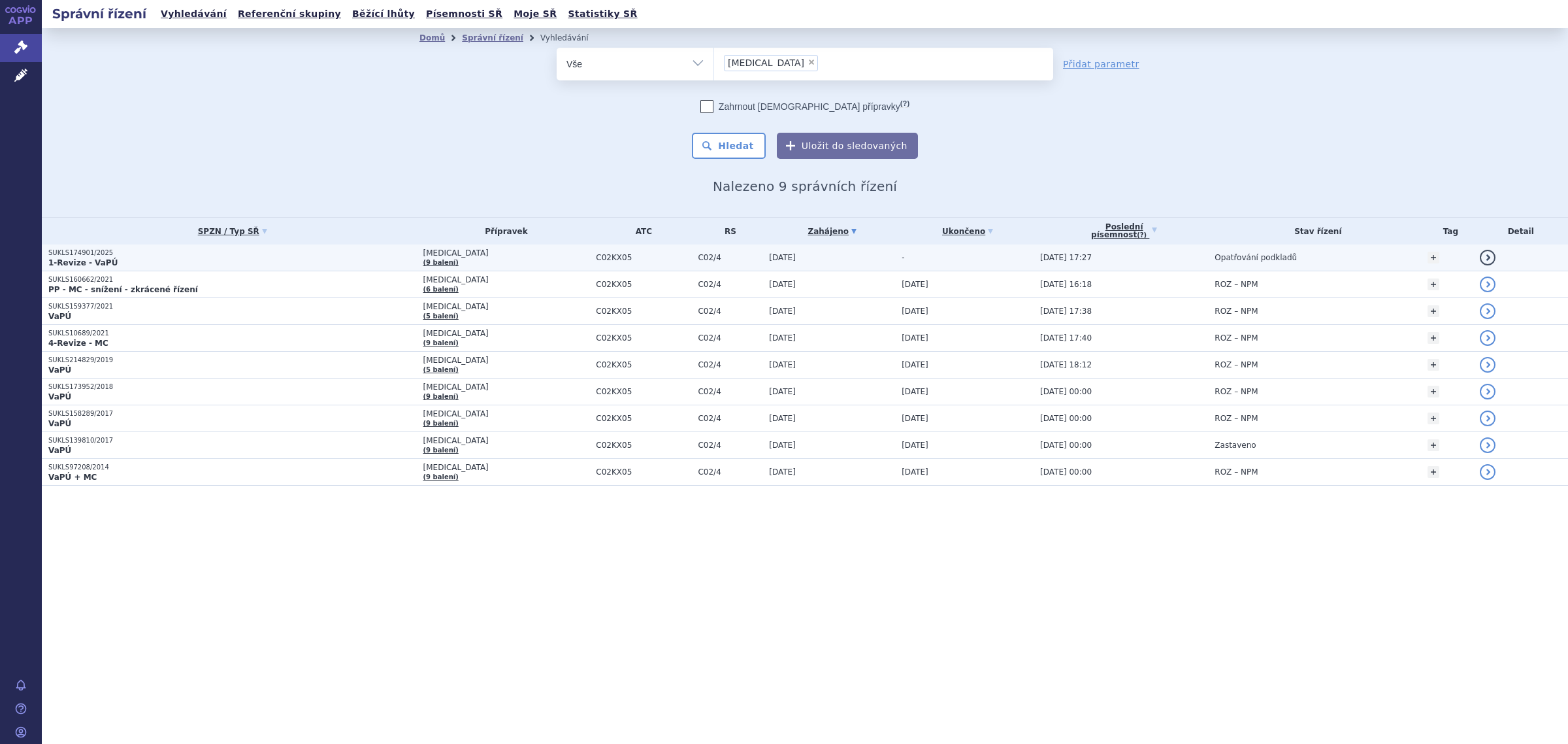
click at [453, 251] on span "[MEDICAL_DATA]" at bounding box center [507, 252] width 167 height 9
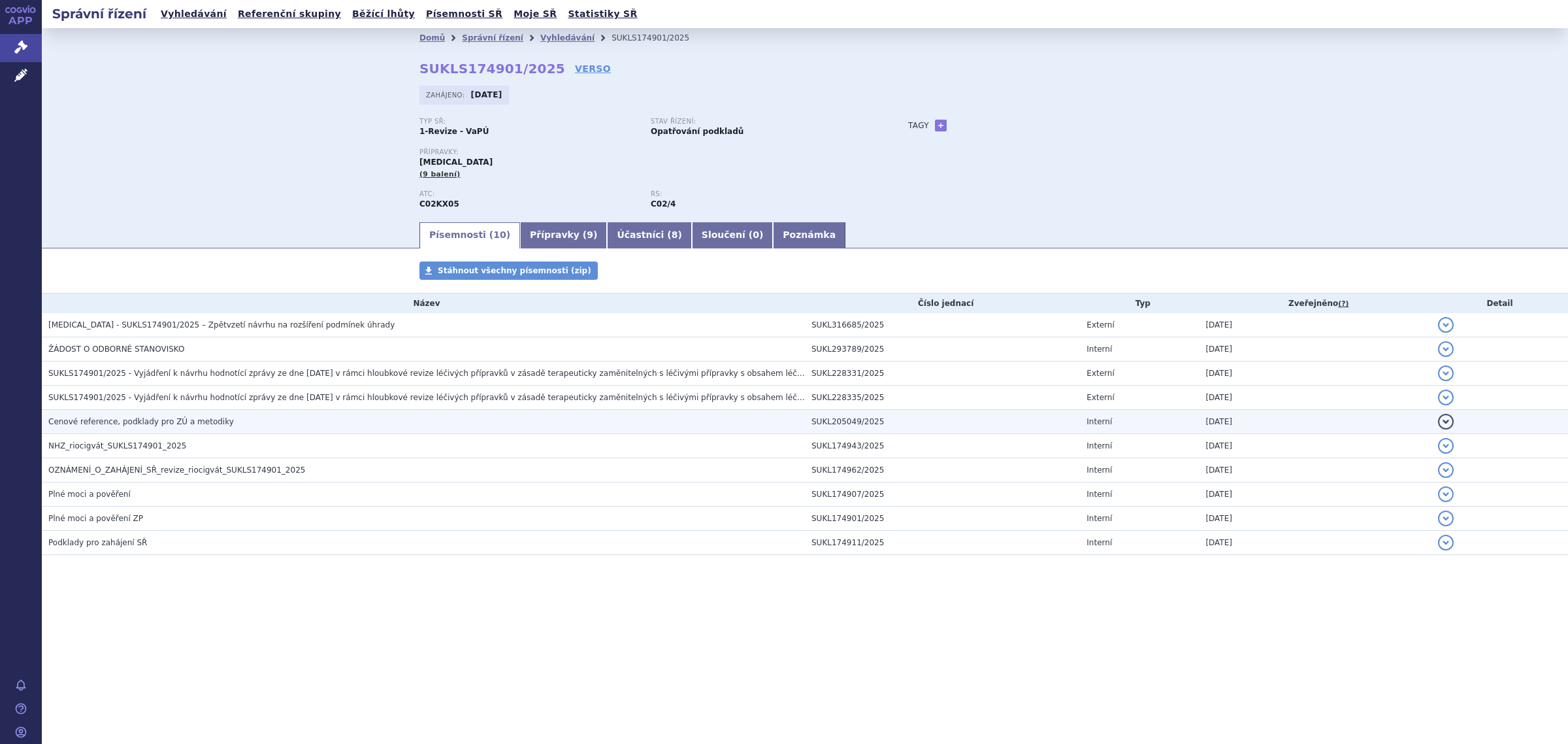
click at [167, 421] on span "Cenové reference, podklady pro ZÚ a metodiky" at bounding box center [141, 421] width 185 height 9
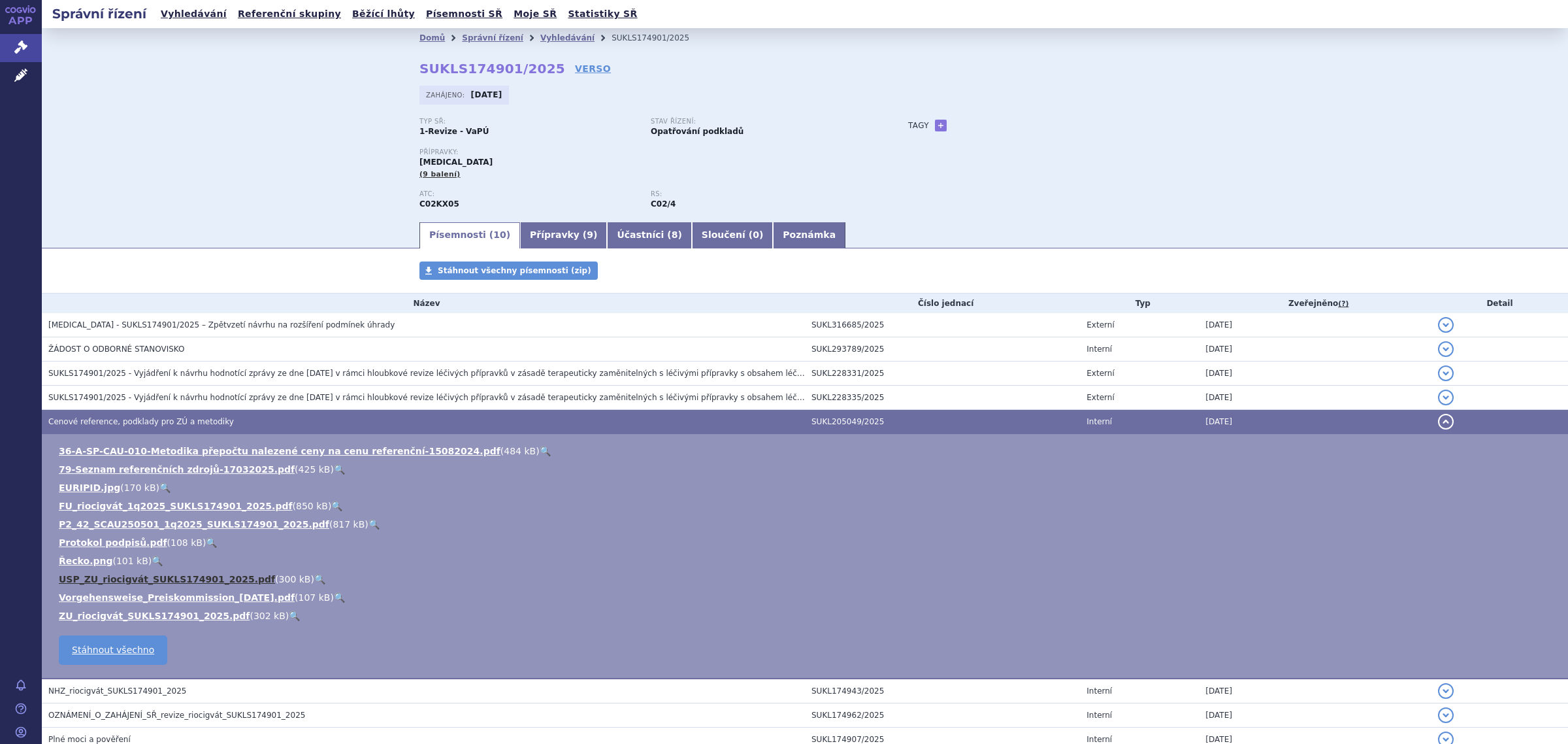
click at [152, 581] on link "USP_ZU_riocigvát_SUKLS174901_2025.pdf" at bounding box center [167, 579] width 216 height 11
